Goal: Transaction & Acquisition: Obtain resource

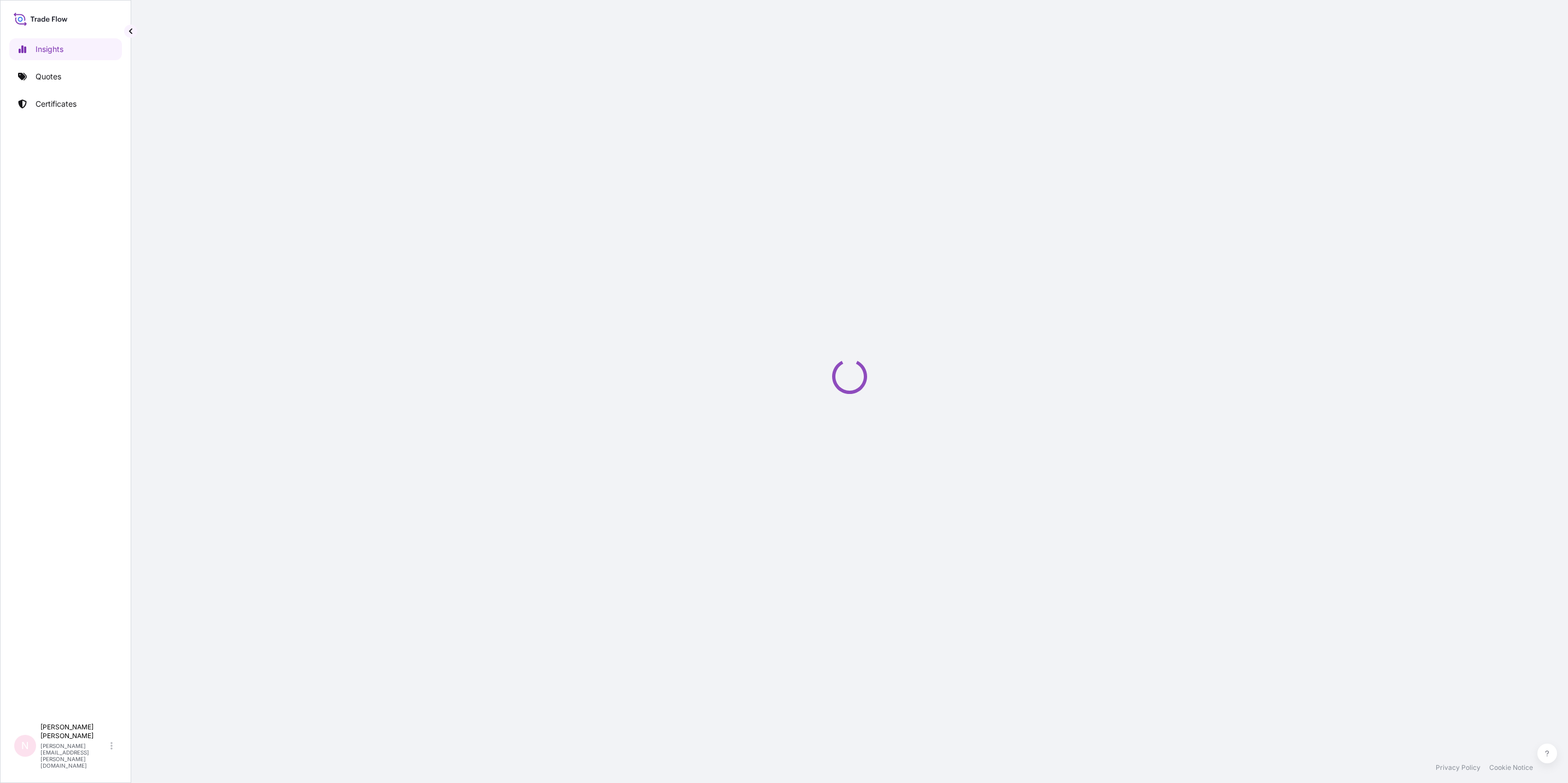
select select "2025"
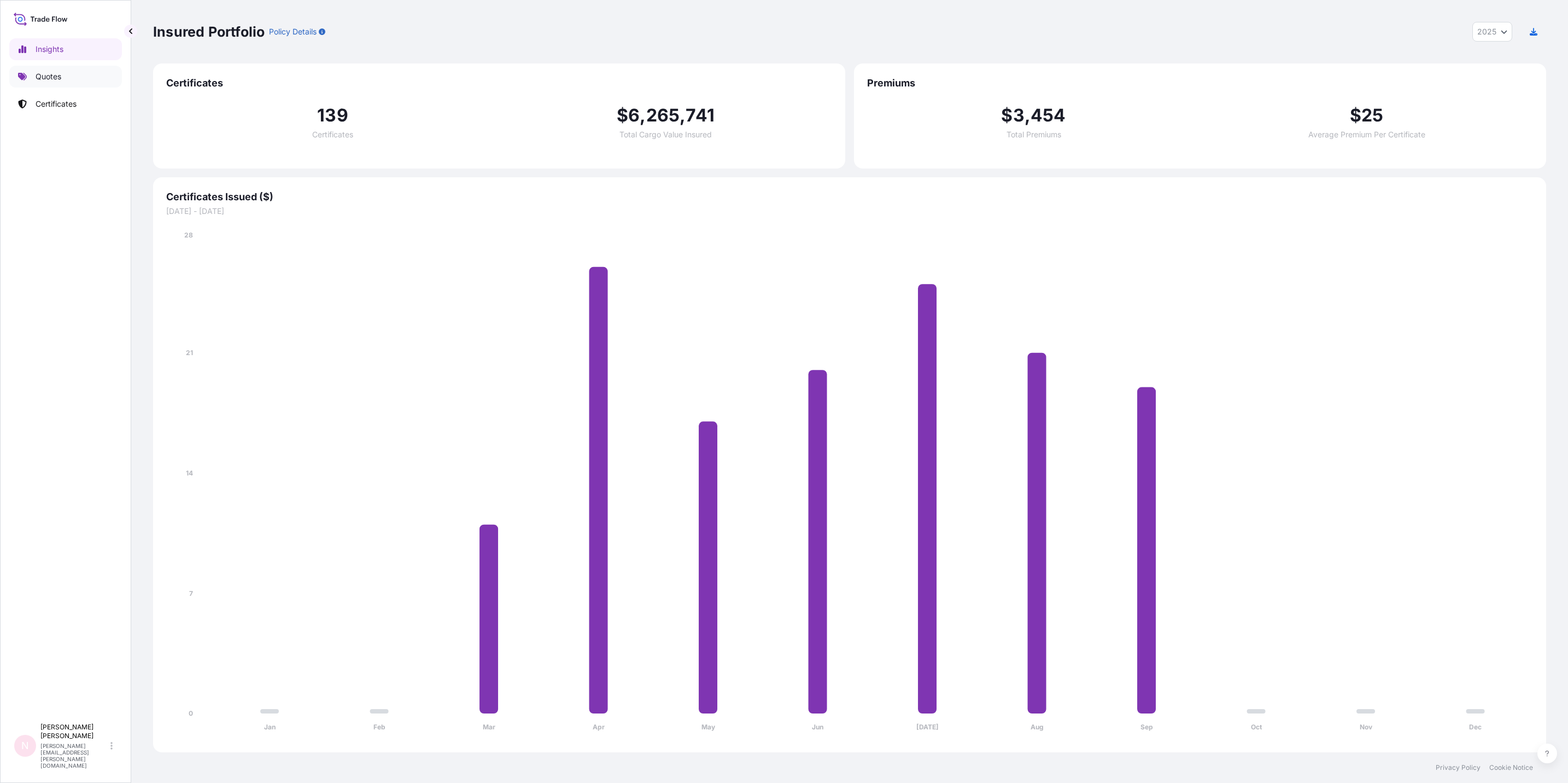
click at [74, 77] on link "Quotes" at bounding box center [65, 77] width 113 height 22
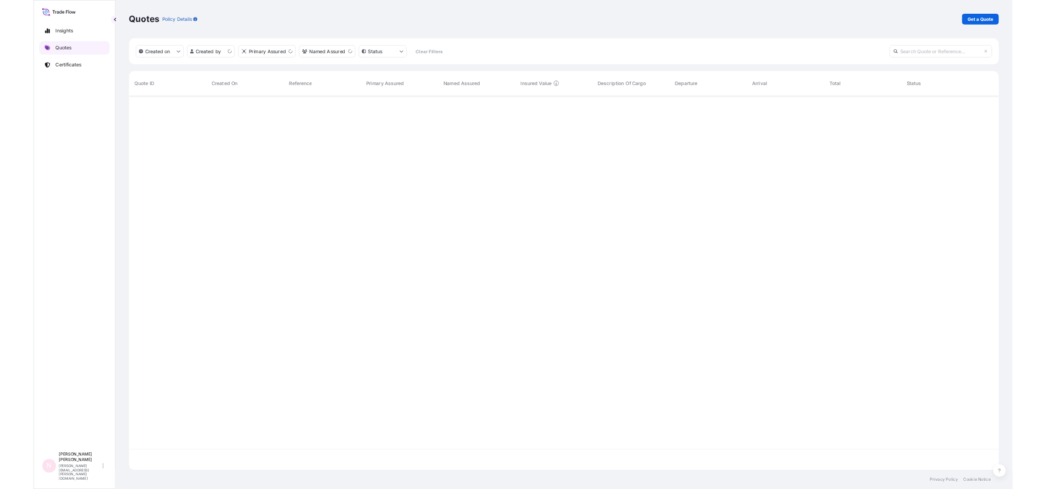
scroll to position [594, 1384]
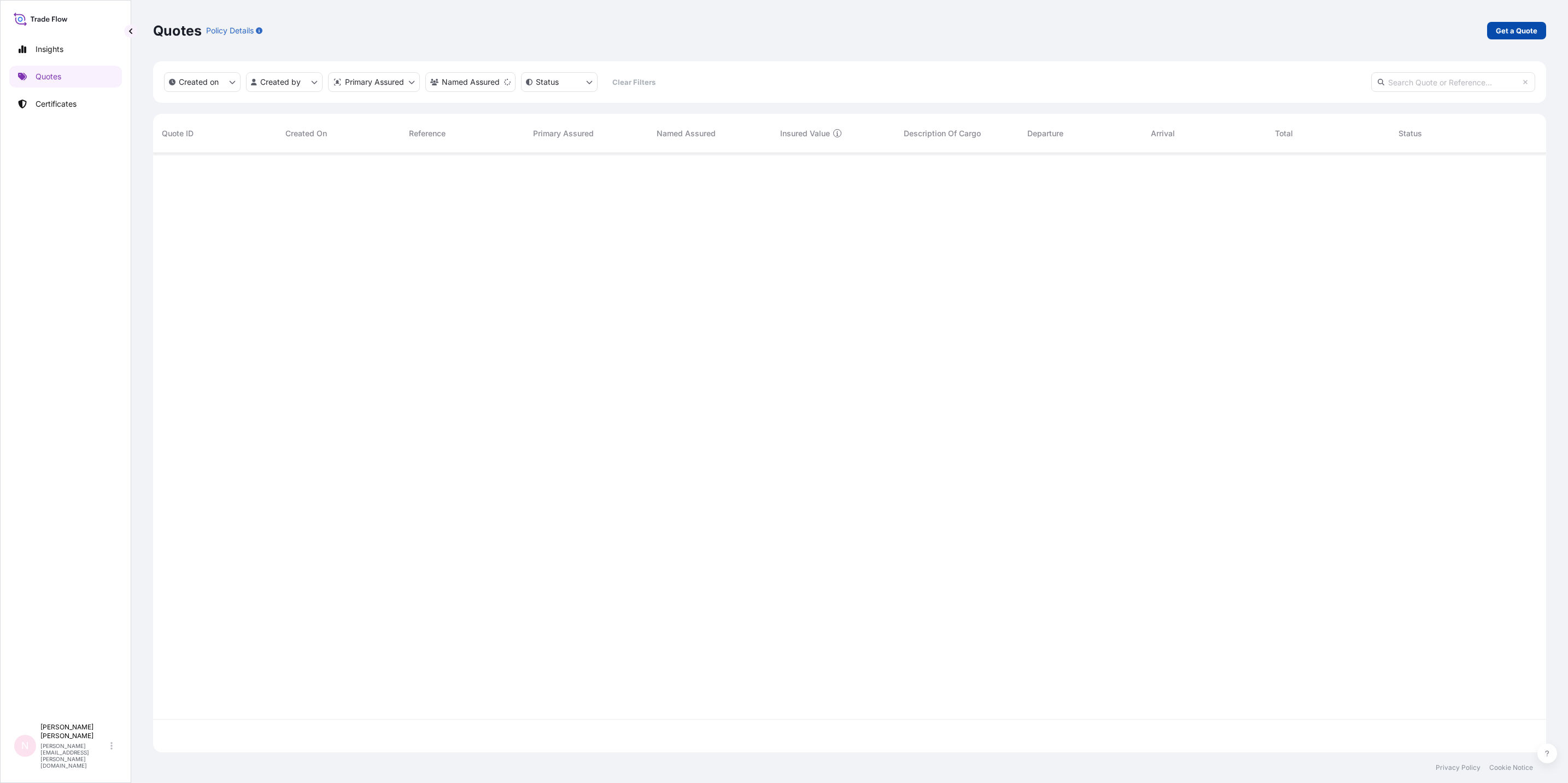
click at [1537, 25] on link "Get a Quote" at bounding box center [1516, 31] width 59 height 18
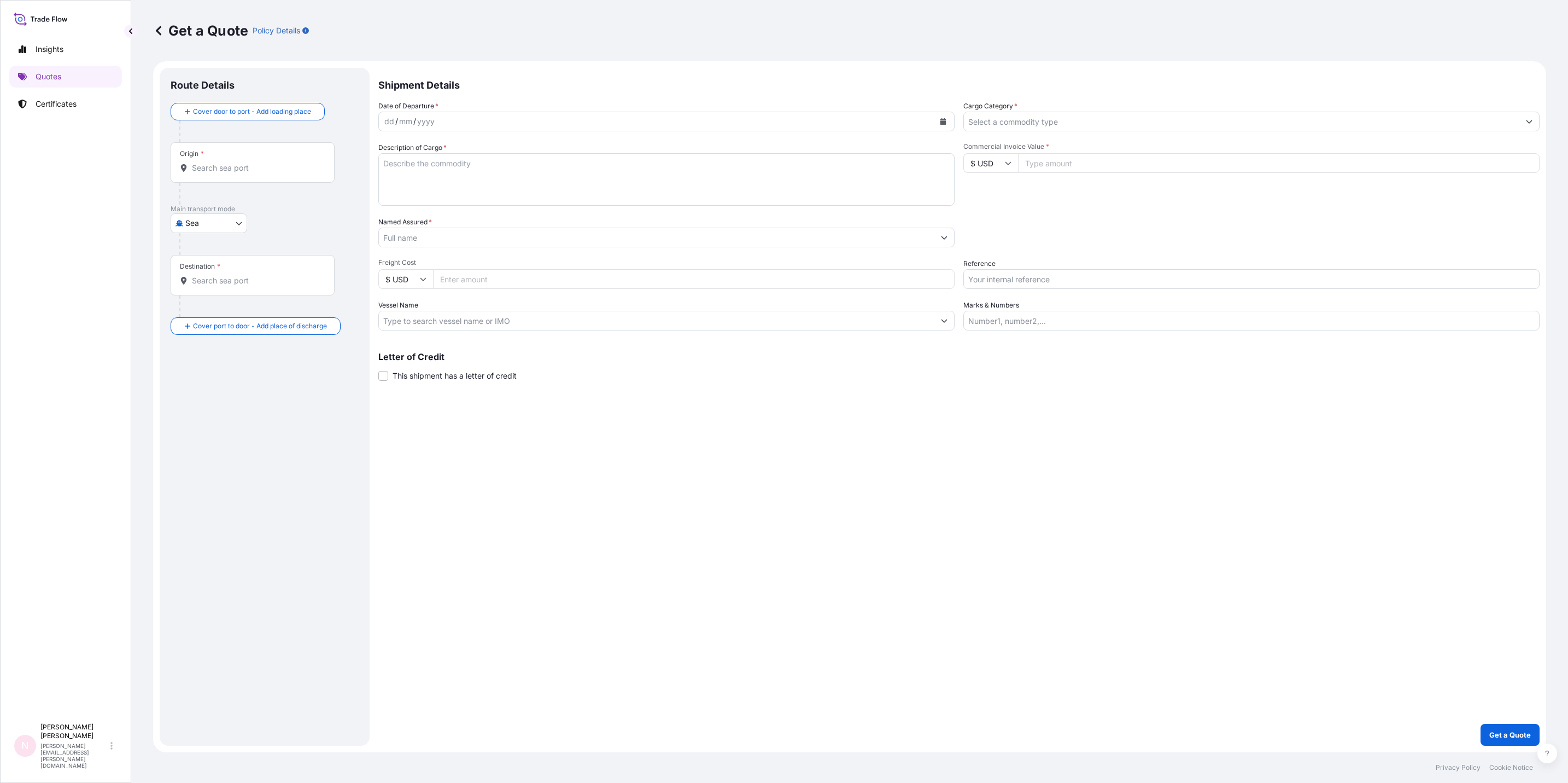
click at [221, 221] on body "Insights Quotes Certificates N Natalia Pelech natalia.pelech@ligentia.global Ge…" at bounding box center [784, 391] width 1568 height 783
click at [218, 269] on div "Road" at bounding box center [208, 271] width 68 height 20
select select "Road"
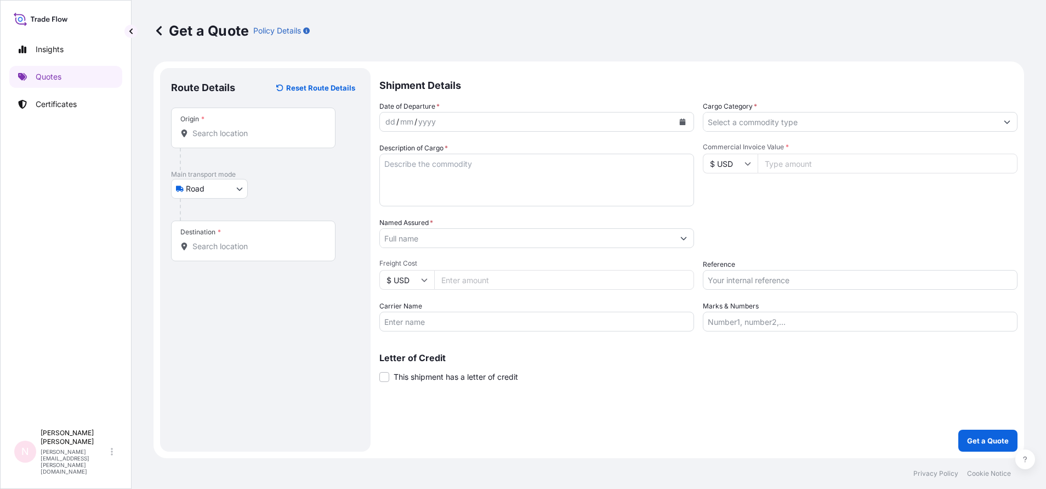
click at [248, 124] on div "Origin *" at bounding box center [253, 127] width 165 height 41
click at [248, 128] on input "Origin *" at bounding box center [256, 133] width 129 height 11
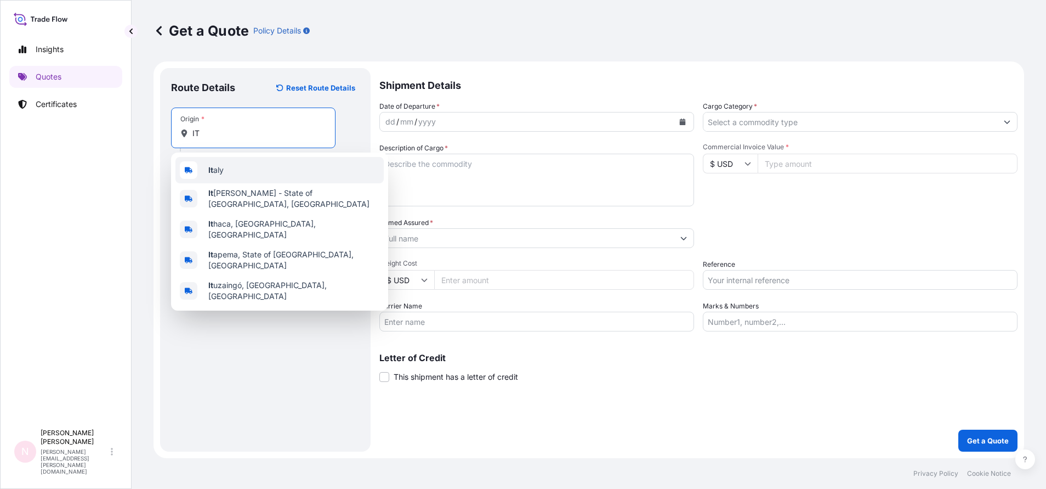
click at [255, 169] on div "It aly" at bounding box center [279, 170] width 208 height 26
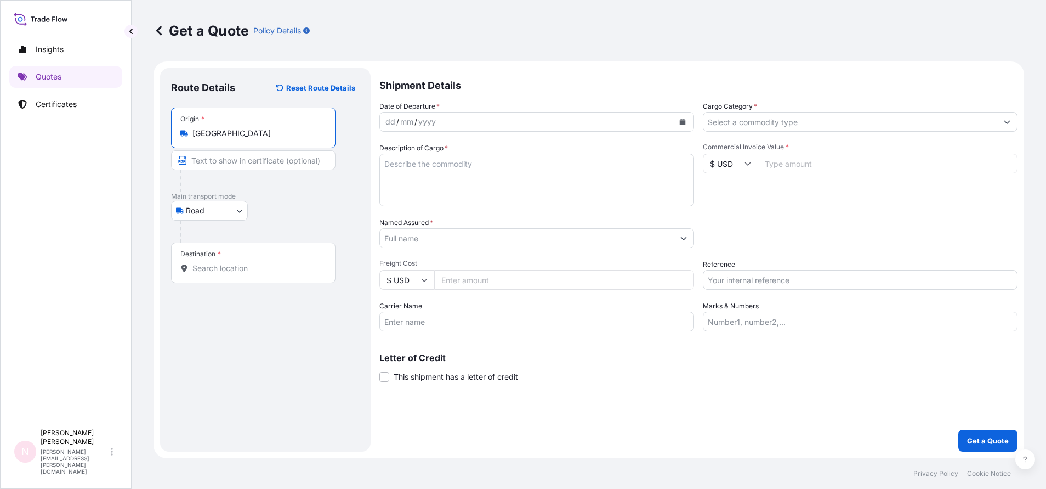
type input "Italy"
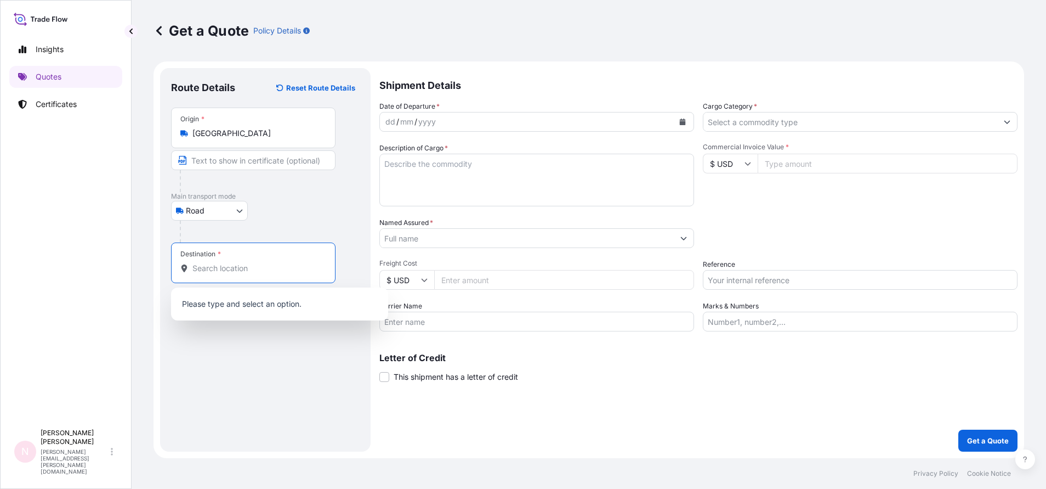
click at [245, 271] on input "Destination *" at bounding box center [256, 268] width 129 height 11
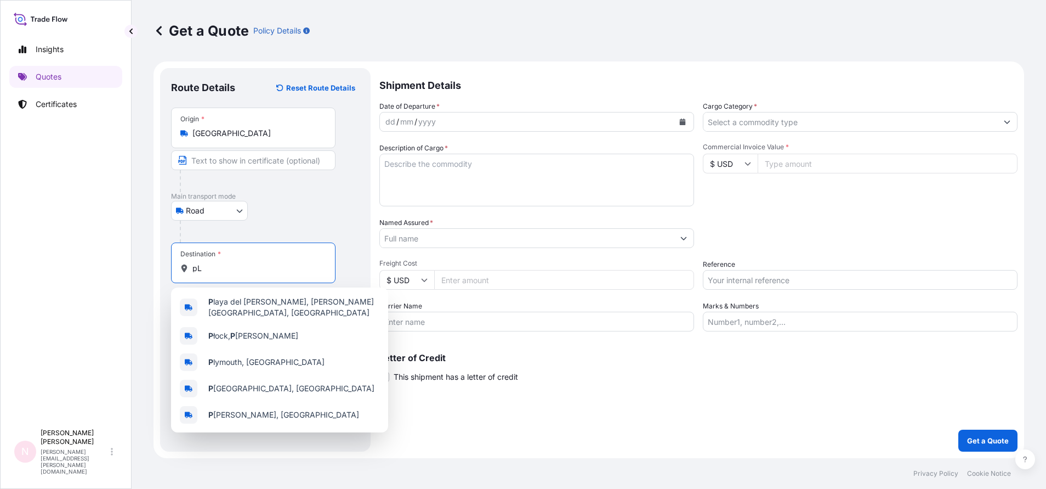
type input "p"
type input "P"
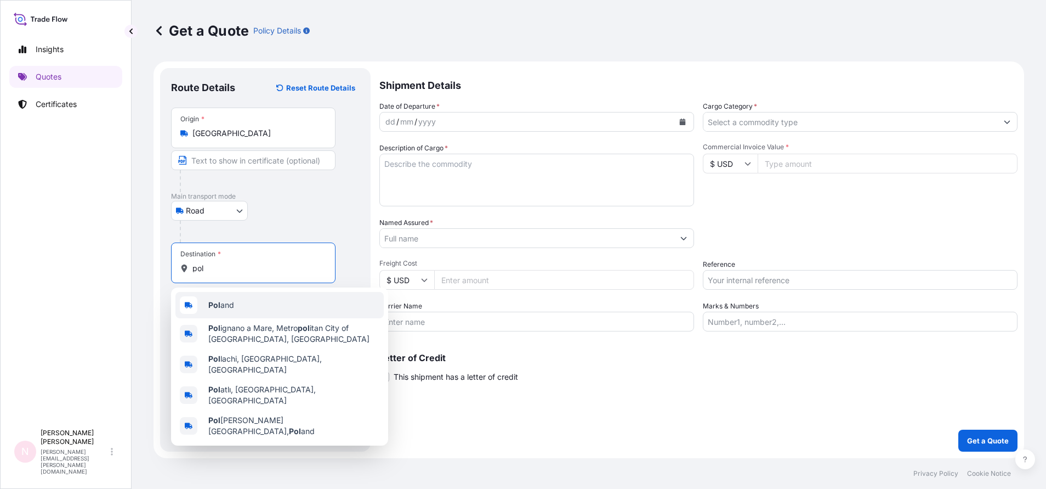
click at [256, 310] on div "Pol and" at bounding box center [279, 305] width 208 height 26
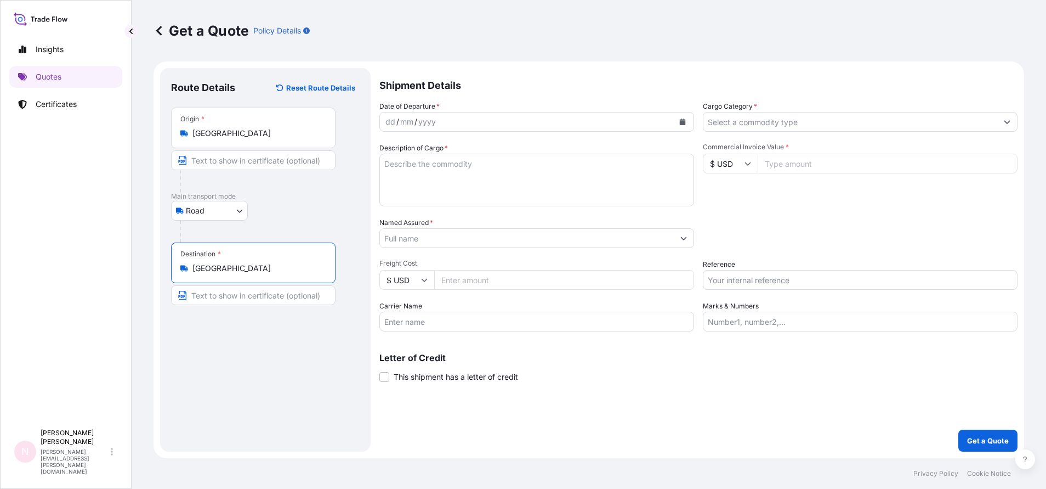
type input "Poland"
click at [685, 122] on icon "Calendar" at bounding box center [683, 121] width 6 height 7
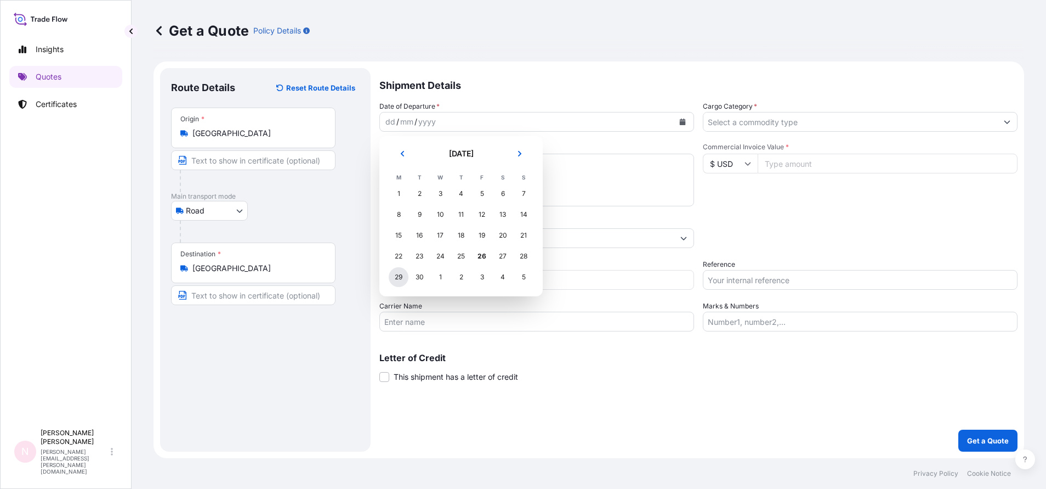
click at [404, 277] on div "29" at bounding box center [399, 277] width 20 height 20
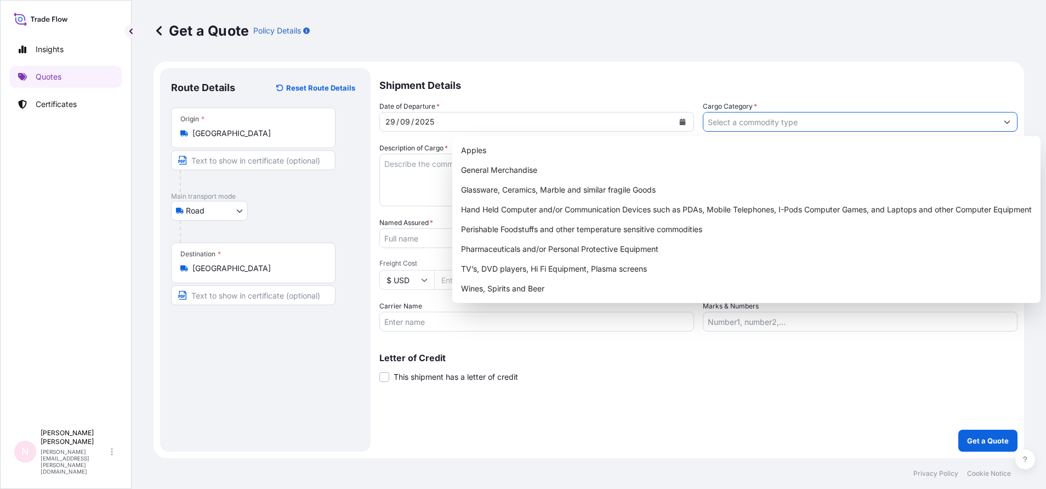
click at [767, 125] on input "Cargo Category *" at bounding box center [851, 122] width 294 height 20
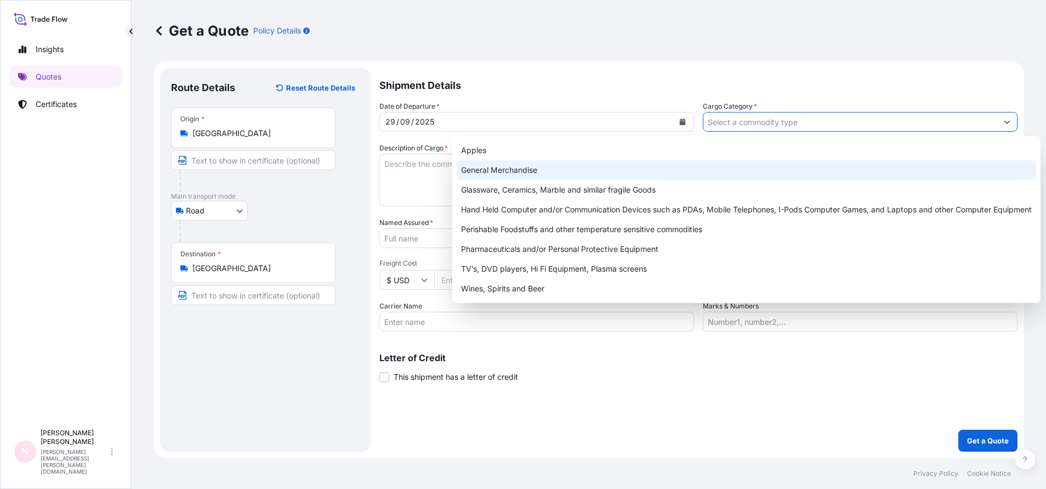
click at [626, 168] on div "General Merchandise" at bounding box center [747, 170] width 580 height 20
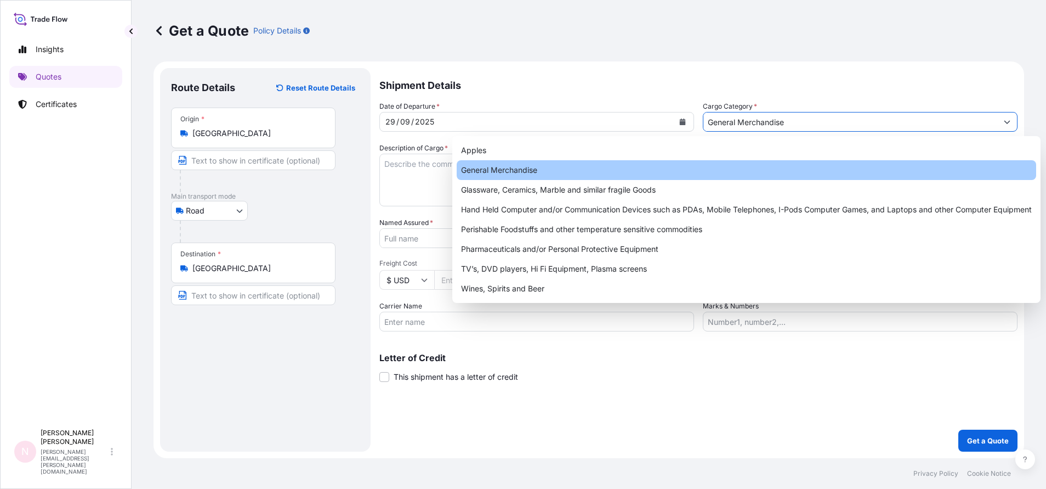
paste input "Toothbrushes for children."
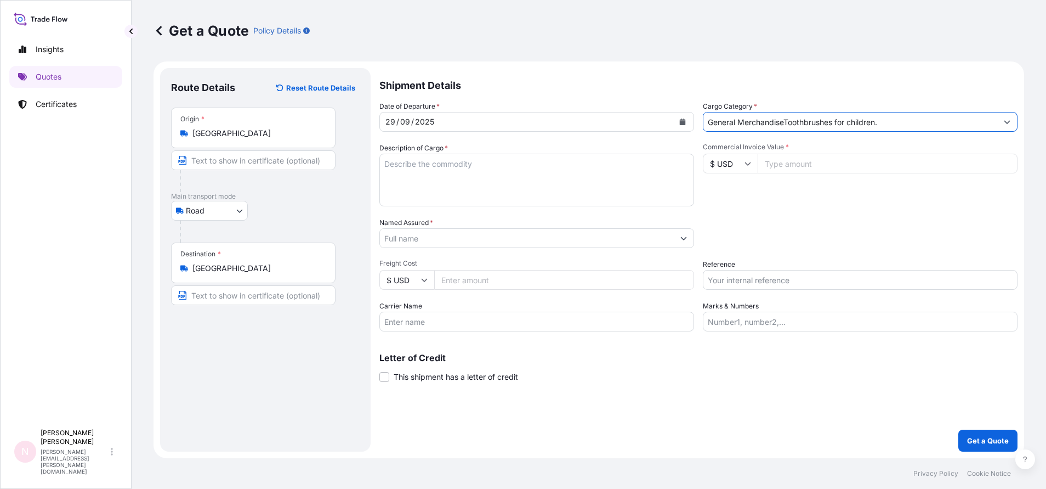
drag, startPoint x: 893, startPoint y: 119, endPoint x: 787, endPoint y: 127, distance: 106.7
click at [787, 127] on input "General MerchandiseToothbrushes for children." at bounding box center [851, 122] width 294 height 20
type input "General Merchandise"
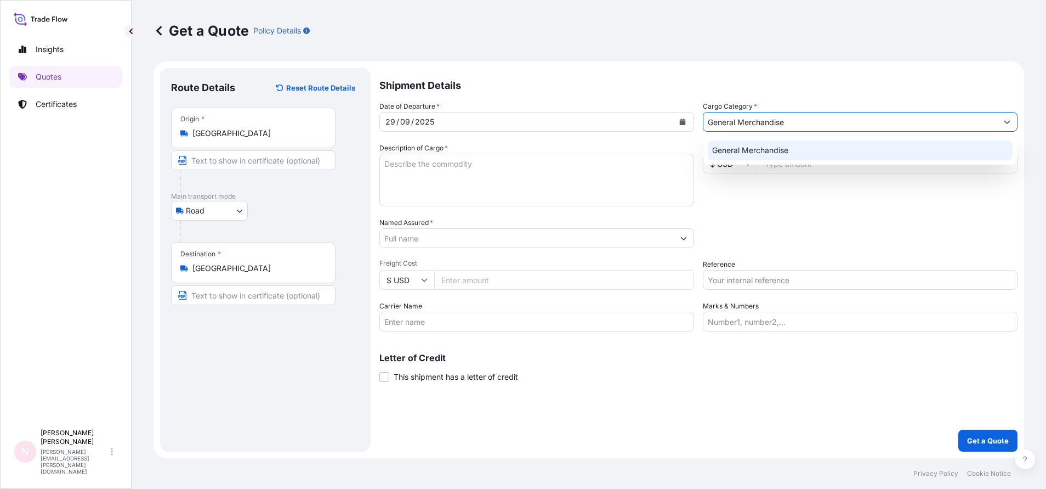
click at [567, 190] on textarea "Description of Cargo *" at bounding box center [536, 180] width 315 height 53
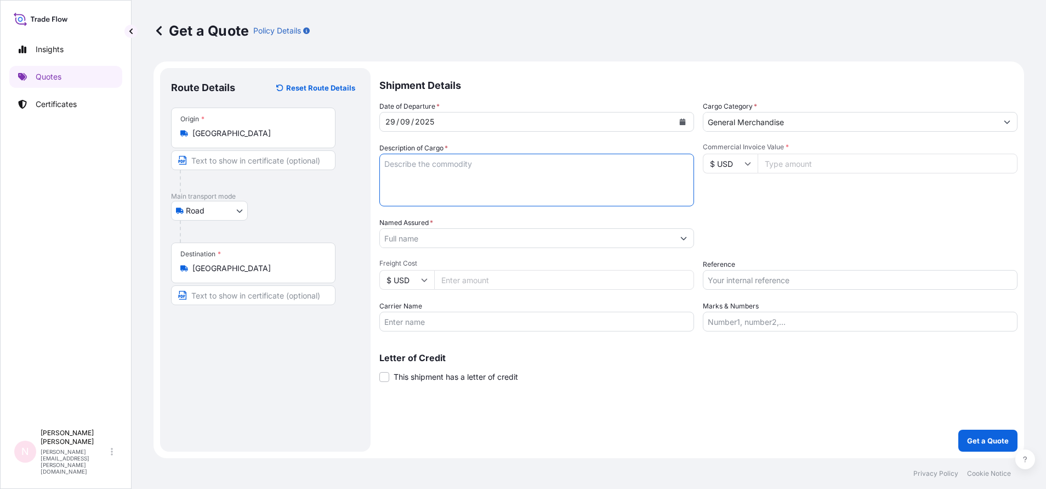
paste textarea "Toothbrushes for children."
type textarea "Toothbrushes for children."
click at [808, 116] on input "General Merchandise" at bounding box center [851, 122] width 294 height 20
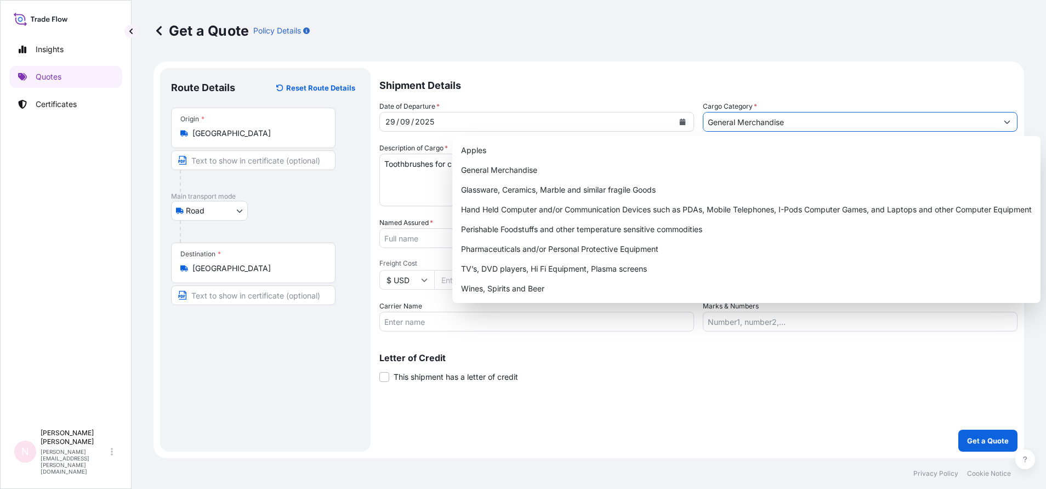
click at [808, 121] on input "General Merchandise" at bounding box center [851, 122] width 294 height 20
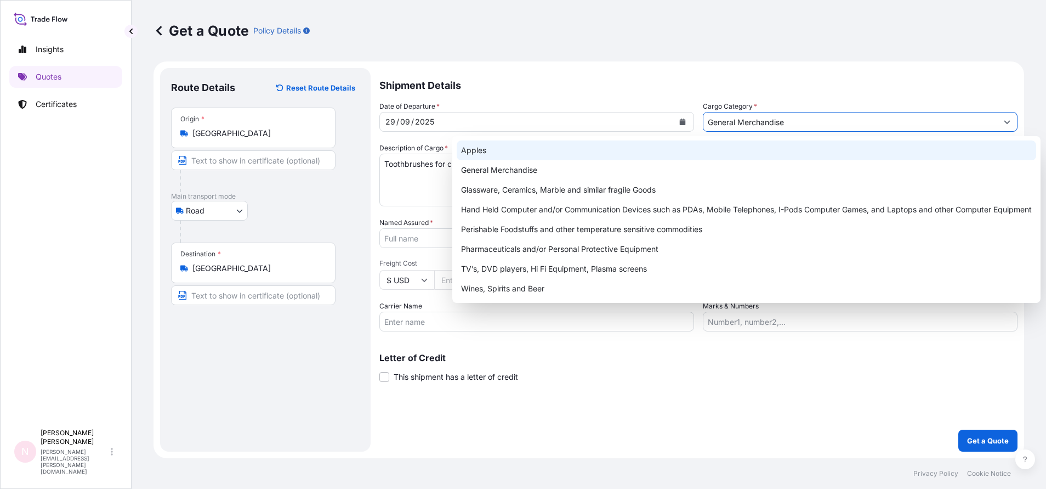
click at [866, 87] on p "Shipment Details" at bounding box center [698, 84] width 638 height 33
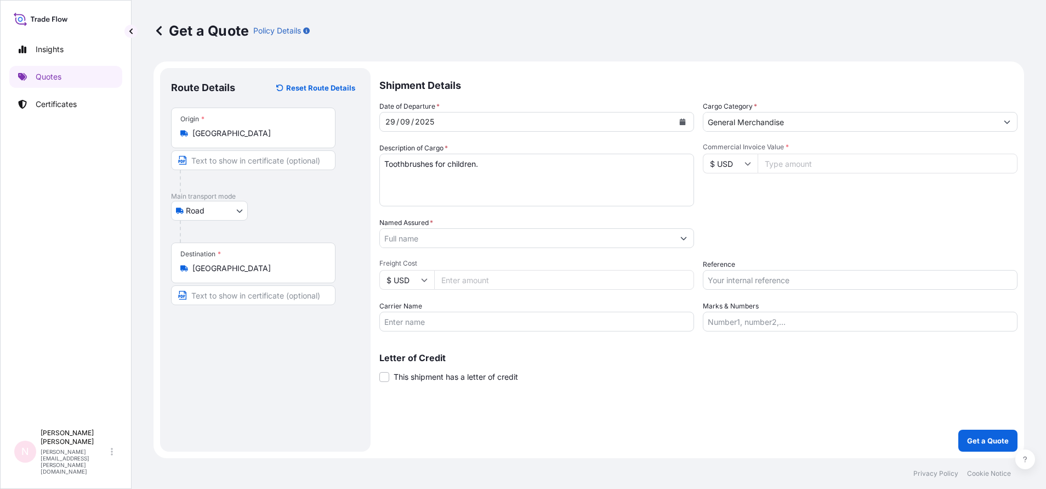
click at [753, 166] on input "$ USD" at bounding box center [730, 164] width 55 height 20
drag, startPoint x: 733, startPoint y: 196, endPoint x: 750, endPoint y: 189, distance: 17.9
click at [733, 197] on div "€ EUR" at bounding box center [730, 193] width 46 height 21
type input "€ EUR"
click at [801, 163] on input "Commercial Invoice Value *" at bounding box center [888, 164] width 260 height 20
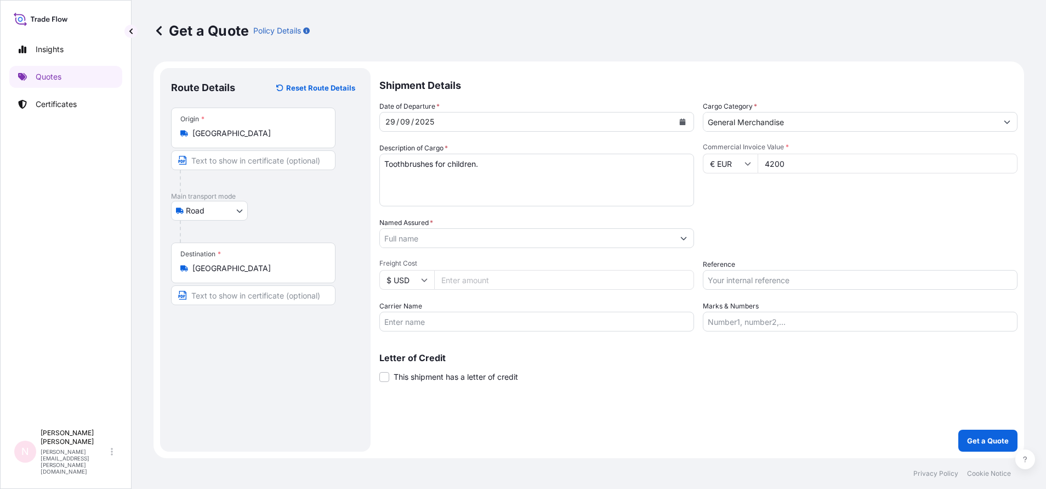
type input "4200"
click at [559, 231] on input "Named Assured *" at bounding box center [527, 238] width 294 height 20
click at [456, 243] on input "Named Assured *" at bounding box center [527, 238] width 294 height 20
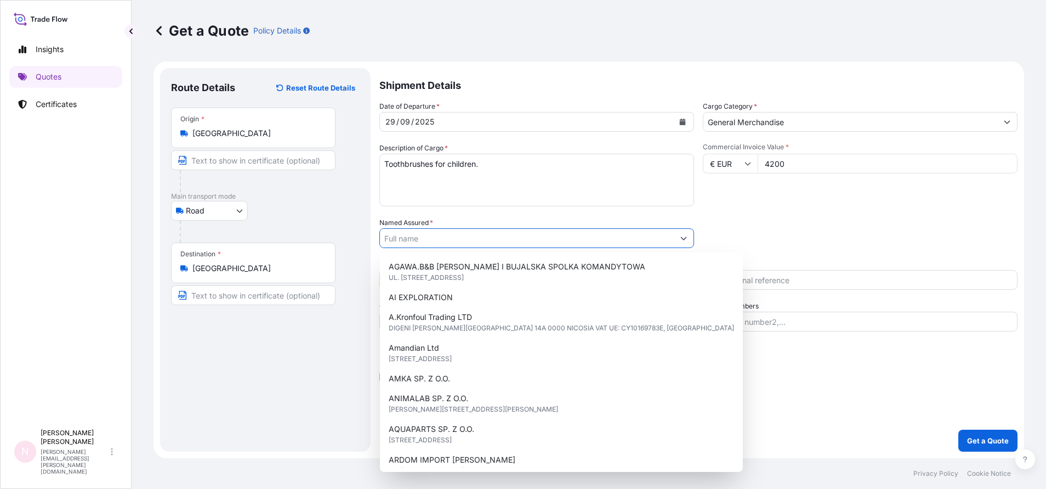
paste input "• Hydrex Diagnostics Sp. z o.o."
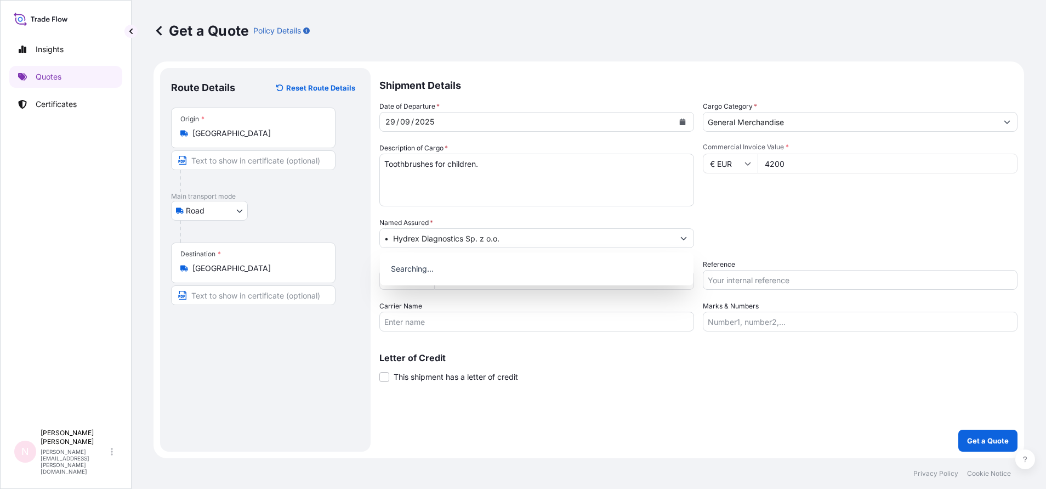
click at [832, 209] on div "Date of Departure * 29 / 09 / 2025 Cargo Category * General Merchandise Descrip…" at bounding box center [698, 216] width 638 height 230
click at [395, 235] on input "• Hydrex Diagnostics Sp. z o.o." at bounding box center [527, 238] width 294 height 20
type input "Hydrex Diagnostics Sp. z o.o."
click at [773, 222] on div "Packing Category Type to search a container mode Please select a primary mode o…" at bounding box center [860, 232] width 315 height 31
click at [744, 278] on input "Reference" at bounding box center [860, 280] width 315 height 20
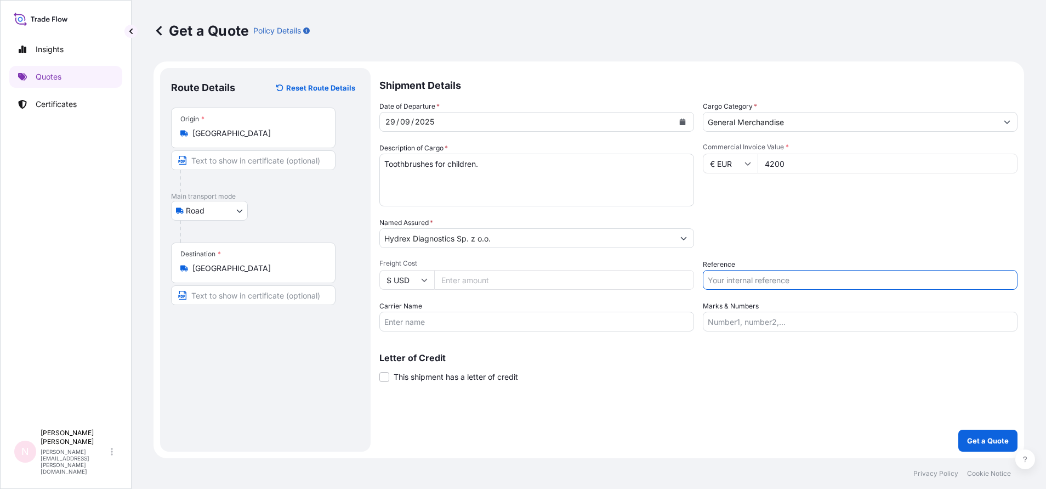
paste input "SDX2509001290"
type input "SDX2509001290"
click at [736, 208] on div "Date of Departure * 29 / 09 / 2025 Cargo Category * General Merchandise Descrip…" at bounding box center [698, 216] width 638 height 230
click at [1007, 440] on p "Get a Quote" at bounding box center [988, 440] width 42 height 11
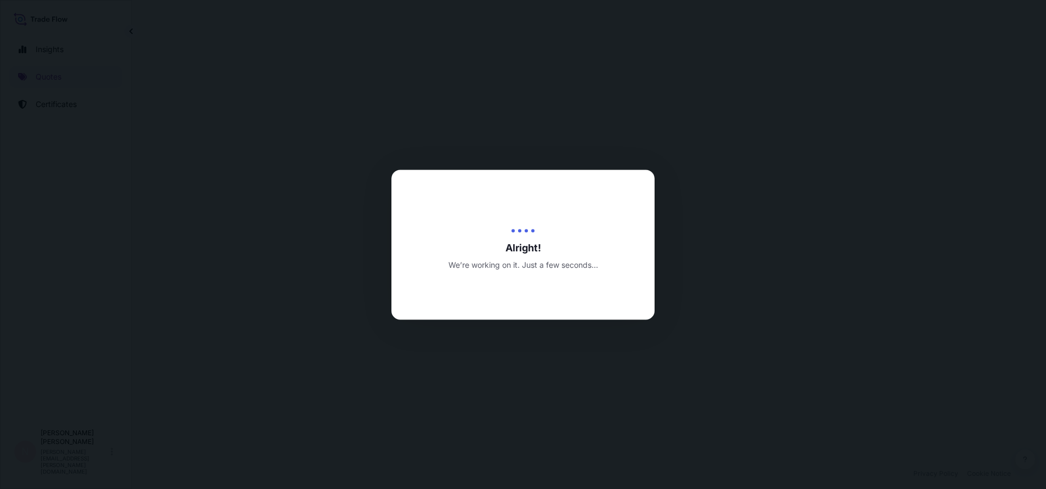
select select "Road"
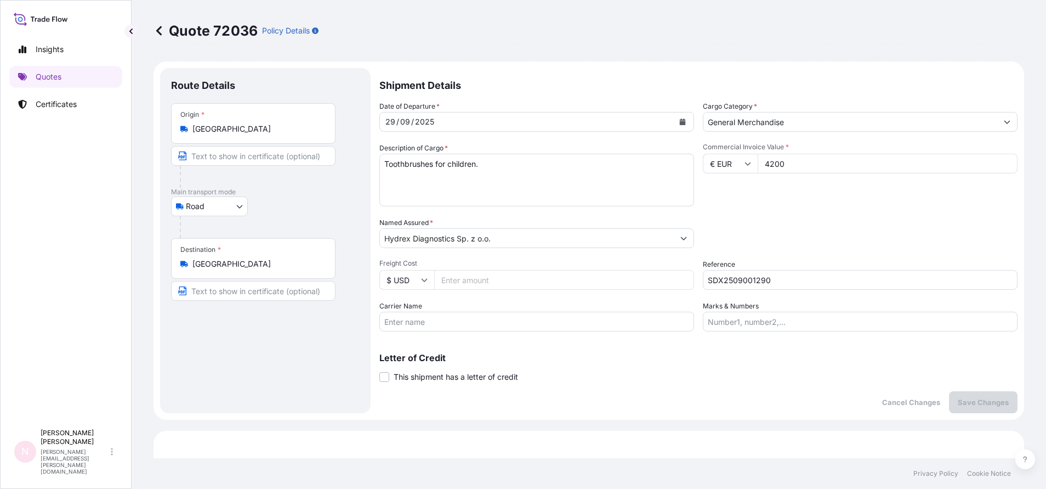
click at [700, 167] on div "Shipment Details Date of Departure * 29 / 09 / 2025 Cargo Category * General Me…" at bounding box center [698, 240] width 638 height 345
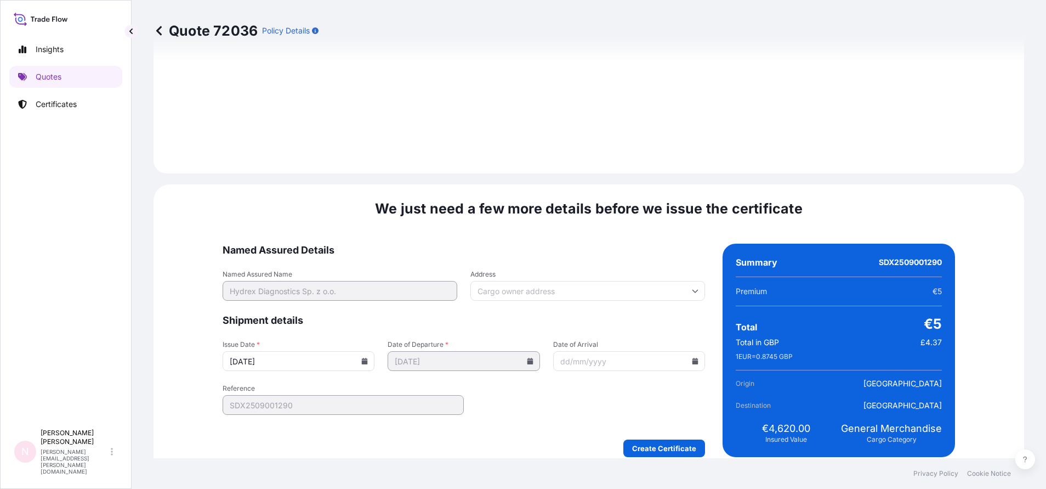
scroll to position [1185, 0]
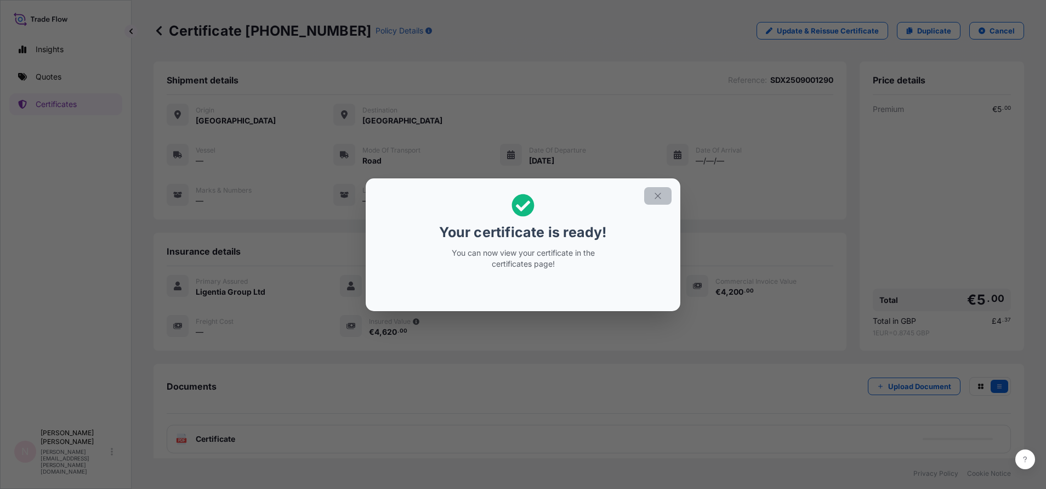
click at [665, 190] on button "button" at bounding box center [657, 196] width 27 height 18
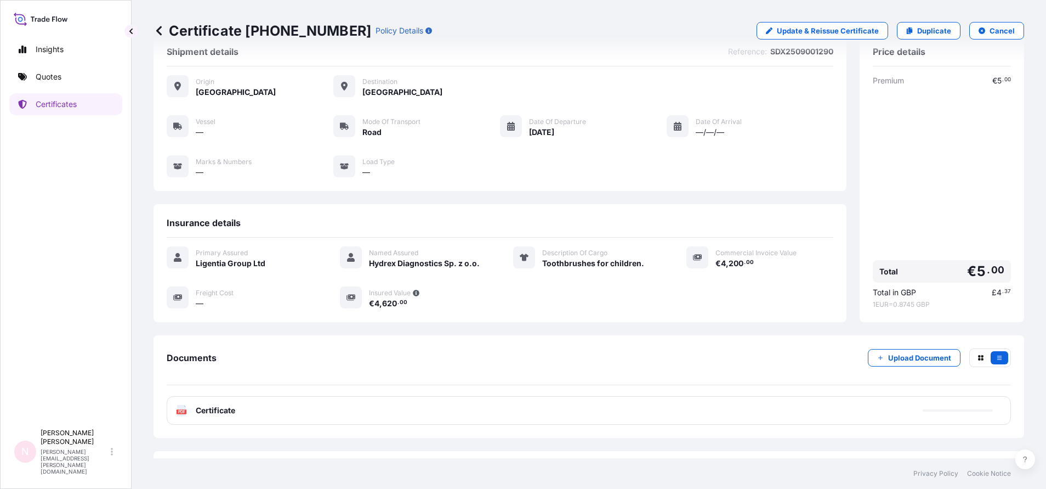
scroll to position [56, 0]
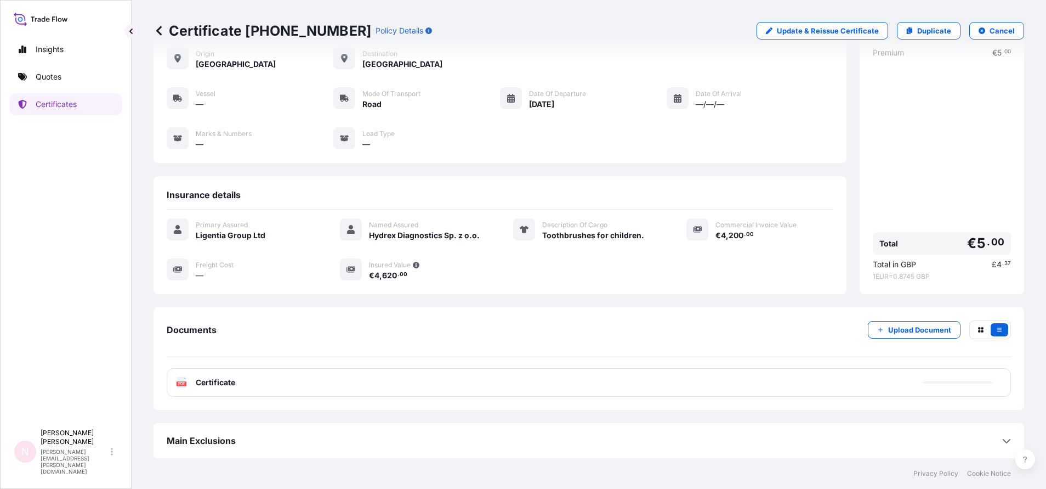
click at [282, 387] on div "PDF Certificate" at bounding box center [589, 382] width 845 height 29
click at [234, 379] on span "Certificate" at bounding box center [215, 382] width 39 height 11
click at [229, 383] on span "Certificate" at bounding box center [215, 382] width 39 height 11
